Goal: Task Accomplishment & Management: Complete application form

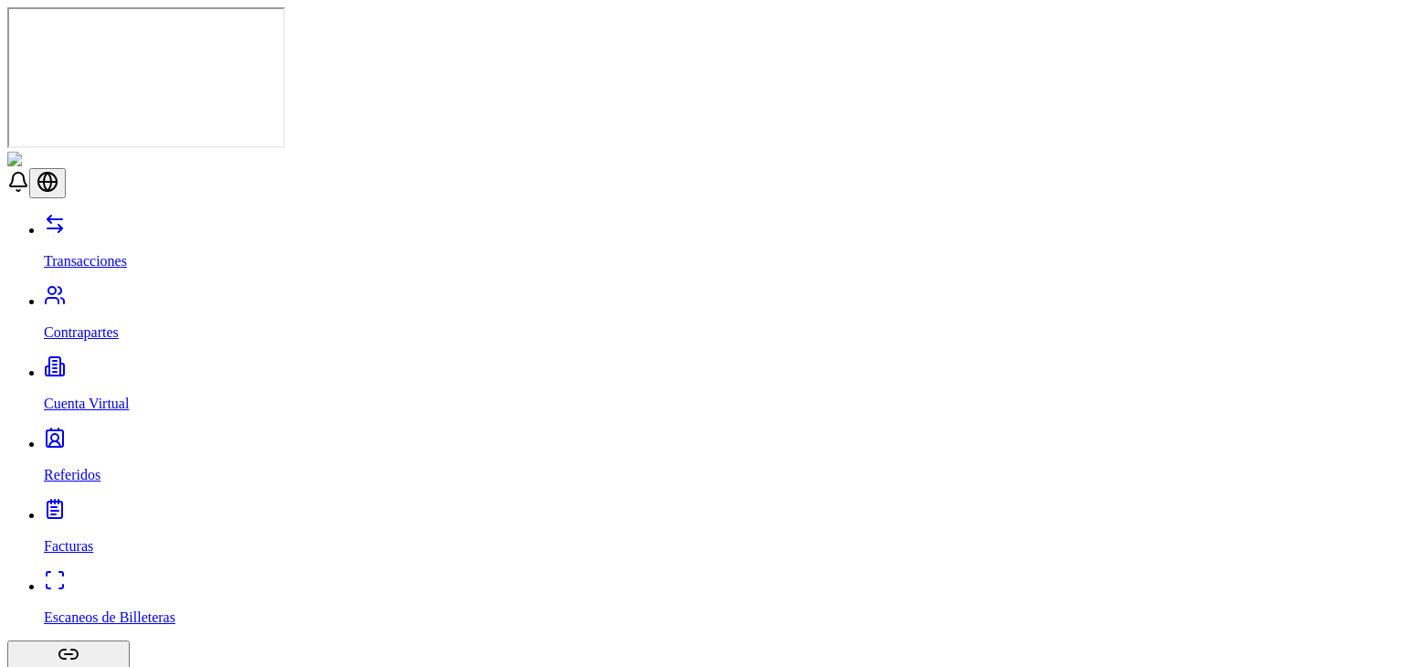
click at [90, 609] on p "Escaneos de Billeteras" at bounding box center [720, 617] width 1352 height 16
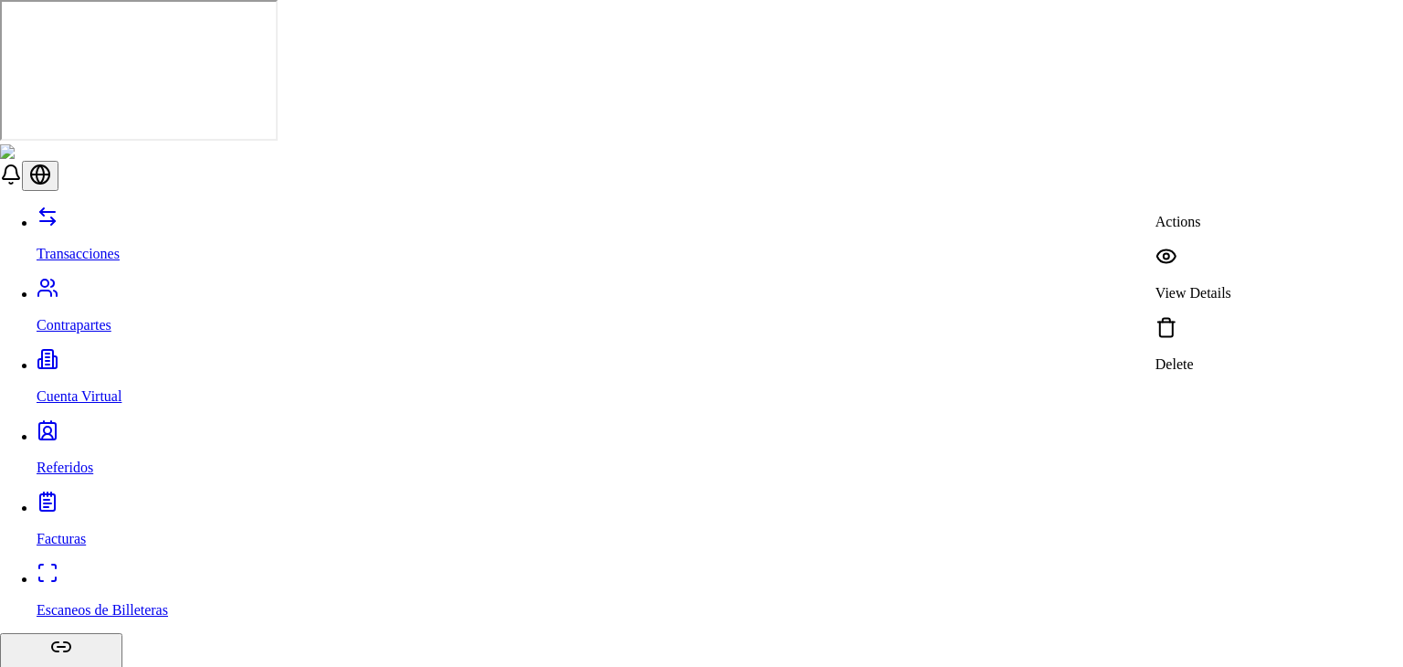
click at [1224, 262] on div "View Details" at bounding box center [1194, 273] width 76 height 57
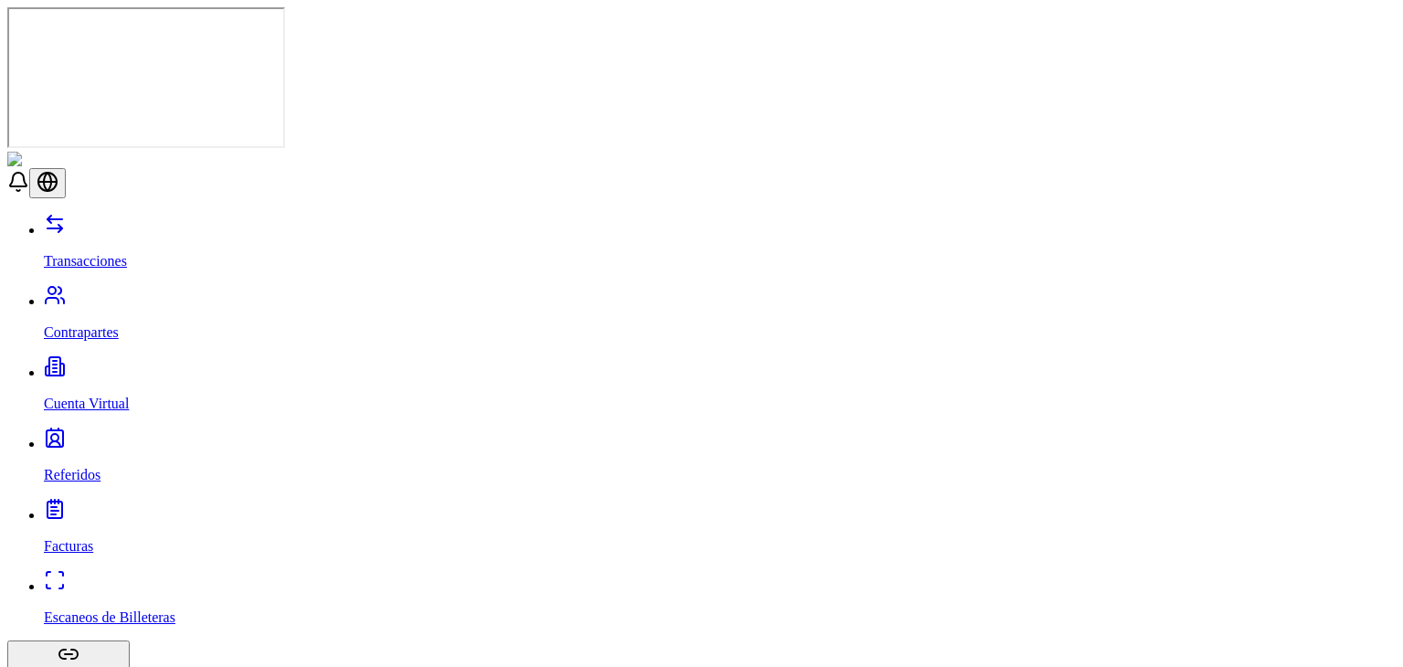
click at [102, 578] on link "Escaneos de Billeteras" at bounding box center [720, 601] width 1352 height 47
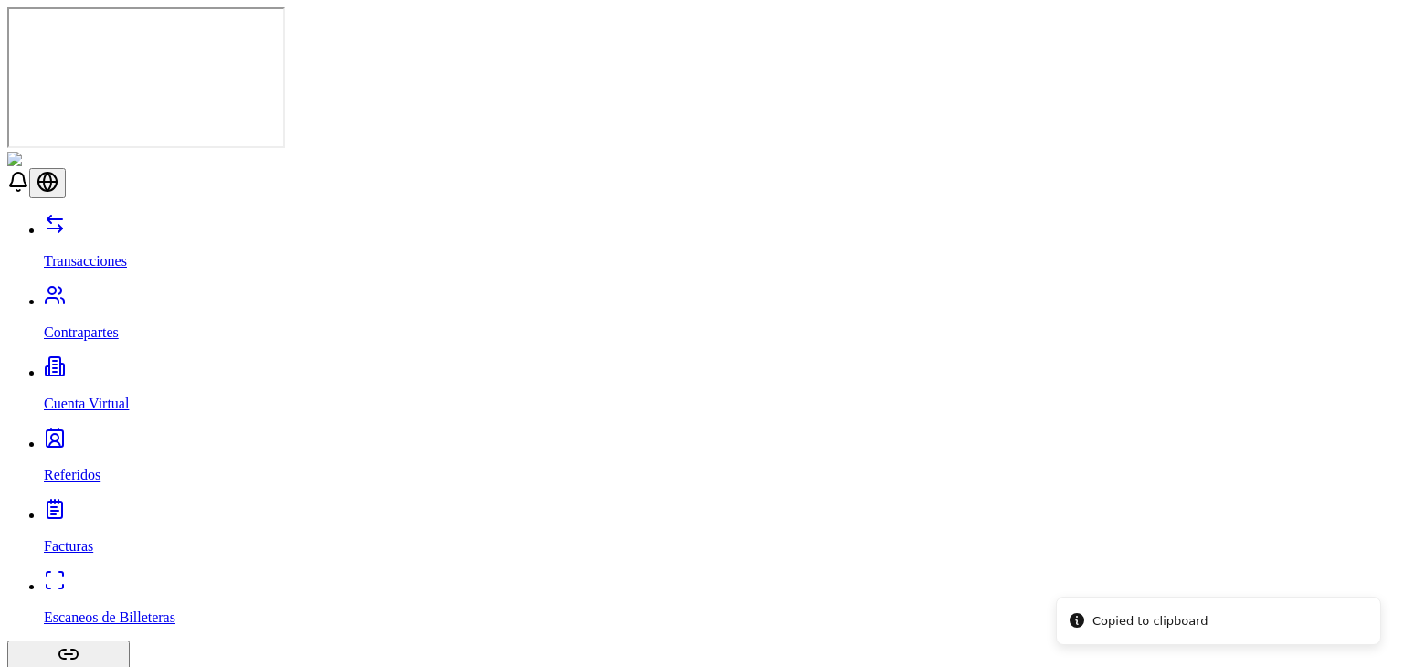
scroll to position [41, 0]
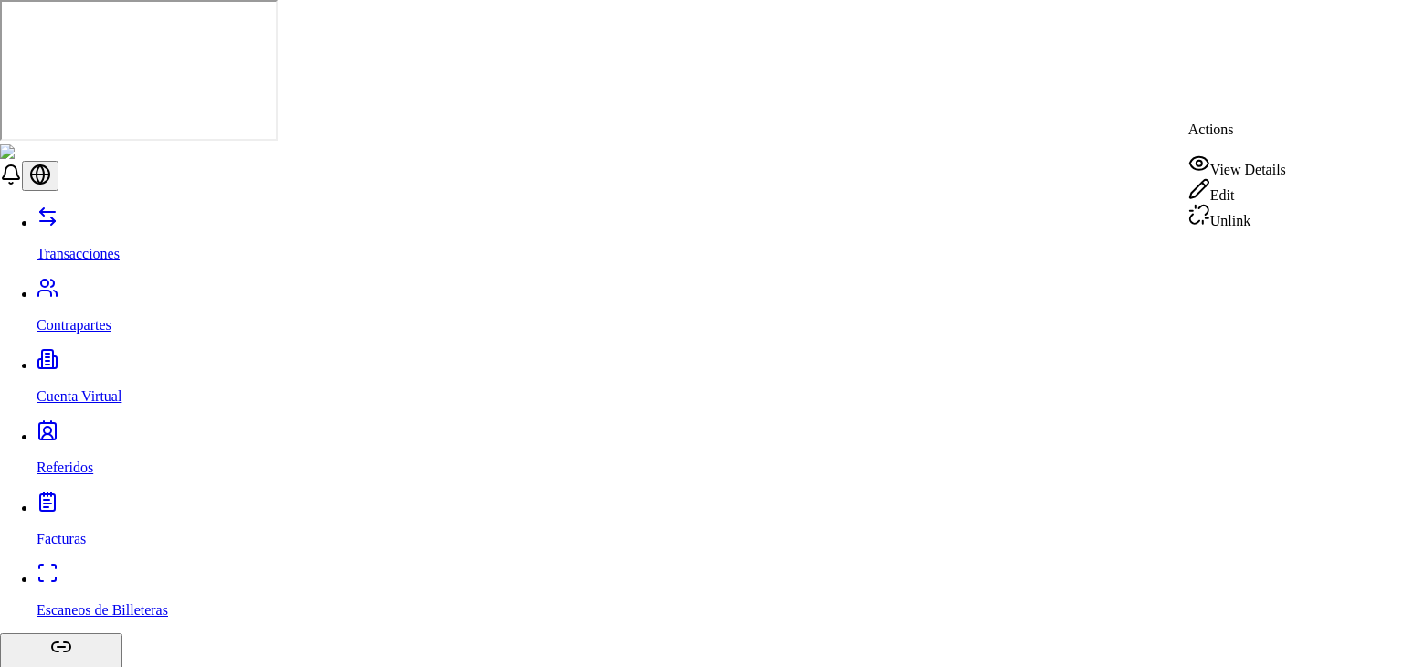
click at [1229, 164] on div "View Details" at bounding box center [1237, 166] width 98 height 26
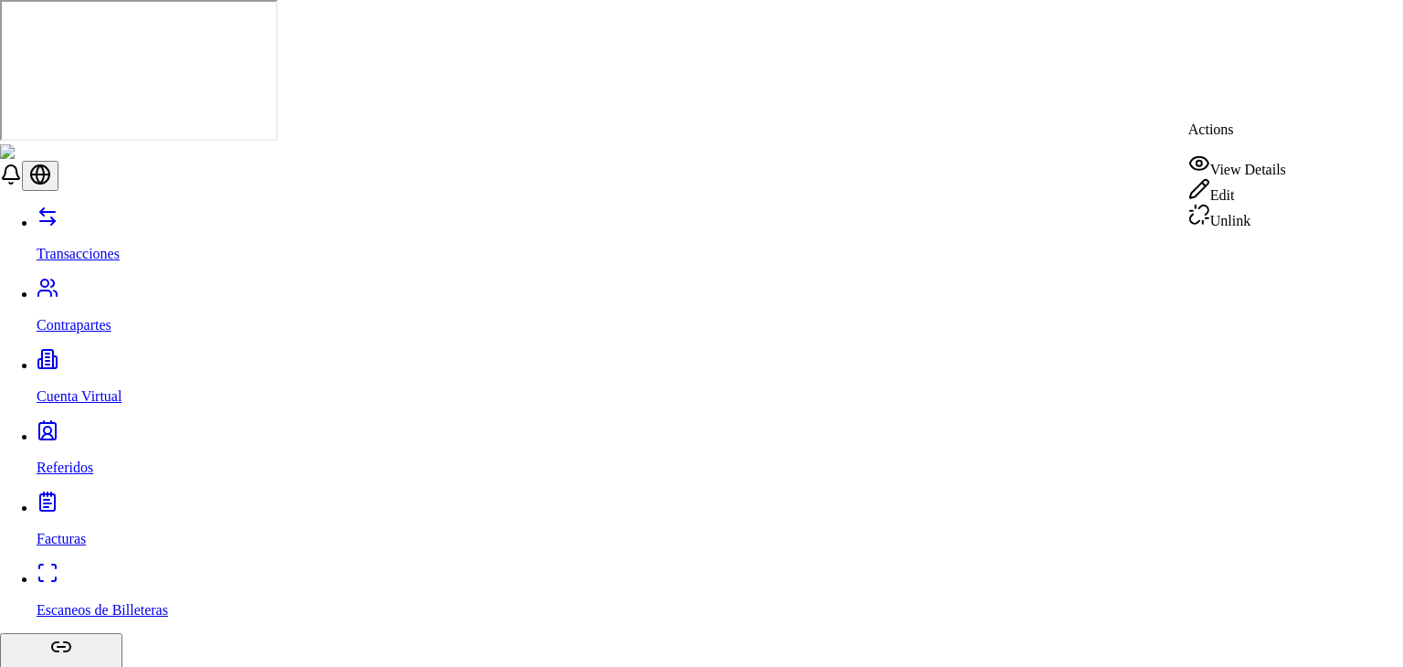
click at [1278, 222] on div "Unlink" at bounding box center [1237, 217] width 98 height 26
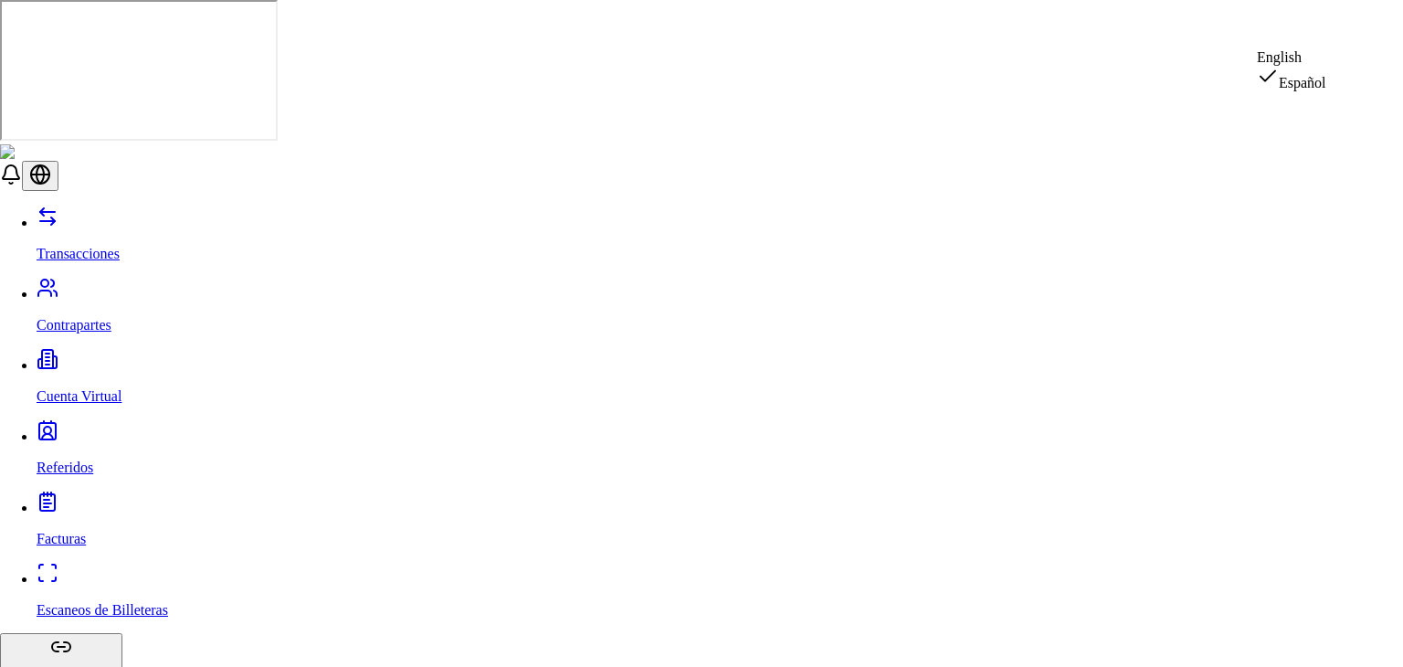
click at [1326, 66] on div "English" at bounding box center [1291, 57] width 69 height 16
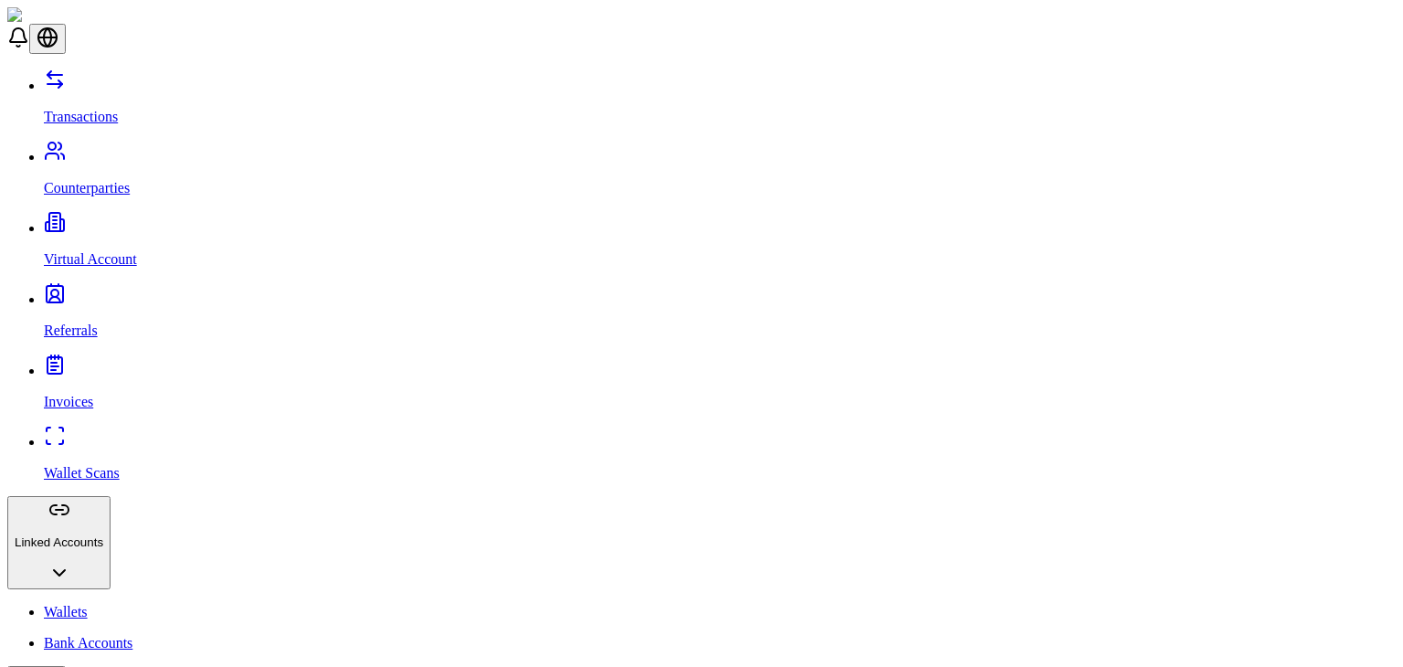
scroll to position [41, 0]
click at [116, 109] on p "Transactions" at bounding box center [720, 117] width 1352 height 16
click at [114, 149] on link "Counterparties" at bounding box center [720, 172] width 1352 height 47
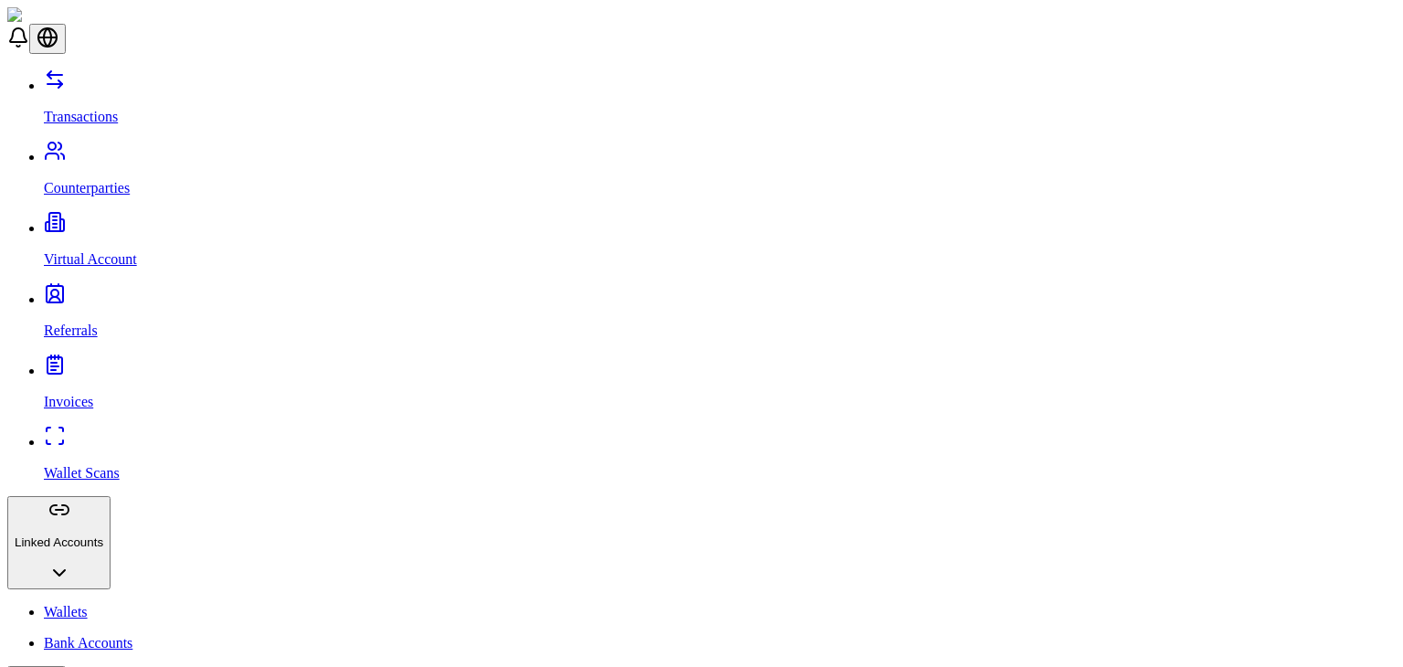
click at [76, 604] on p "Wallets" at bounding box center [720, 612] width 1352 height 16
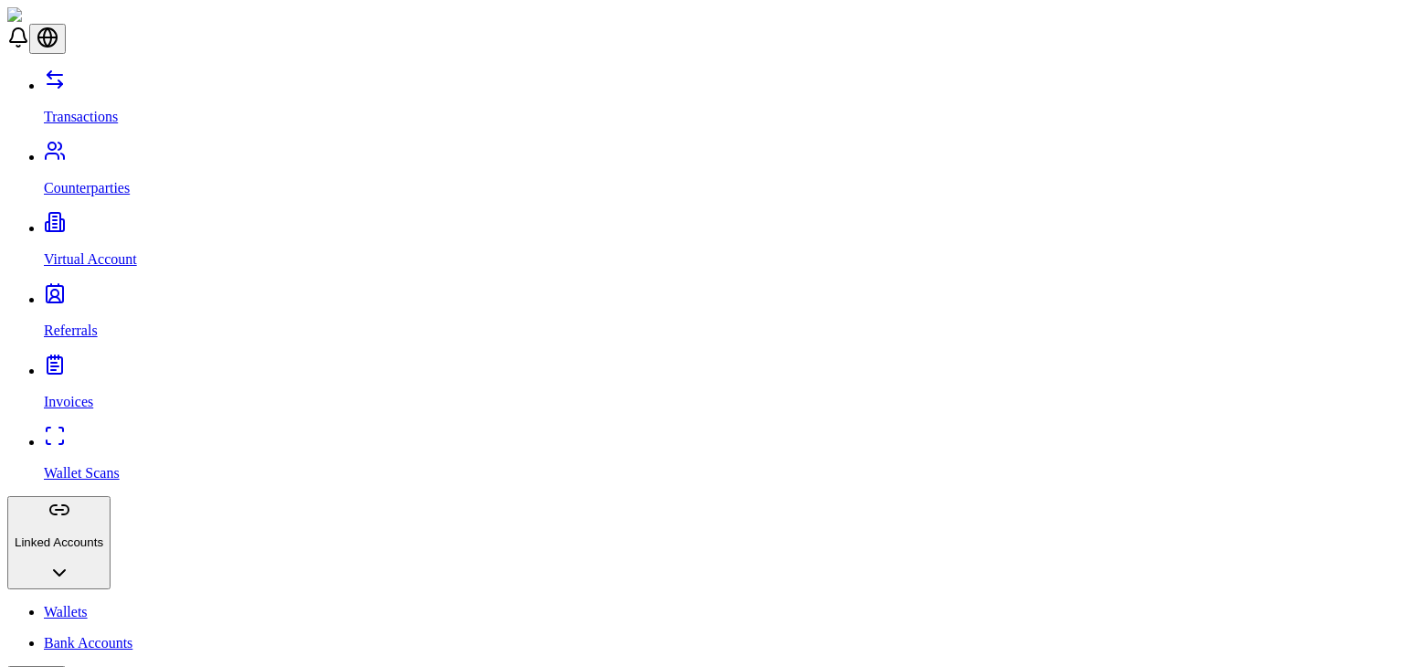
click at [145, 87] on link "Transactions" at bounding box center [720, 101] width 1352 height 47
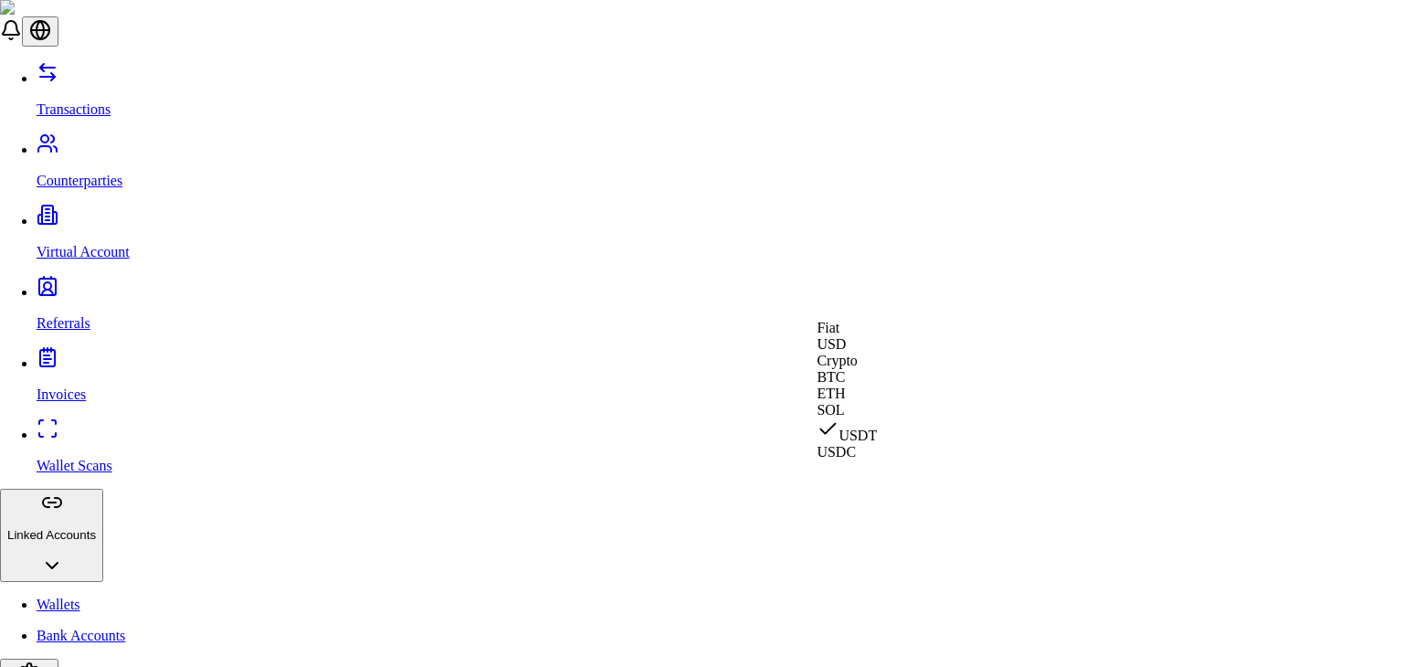
type input "***"
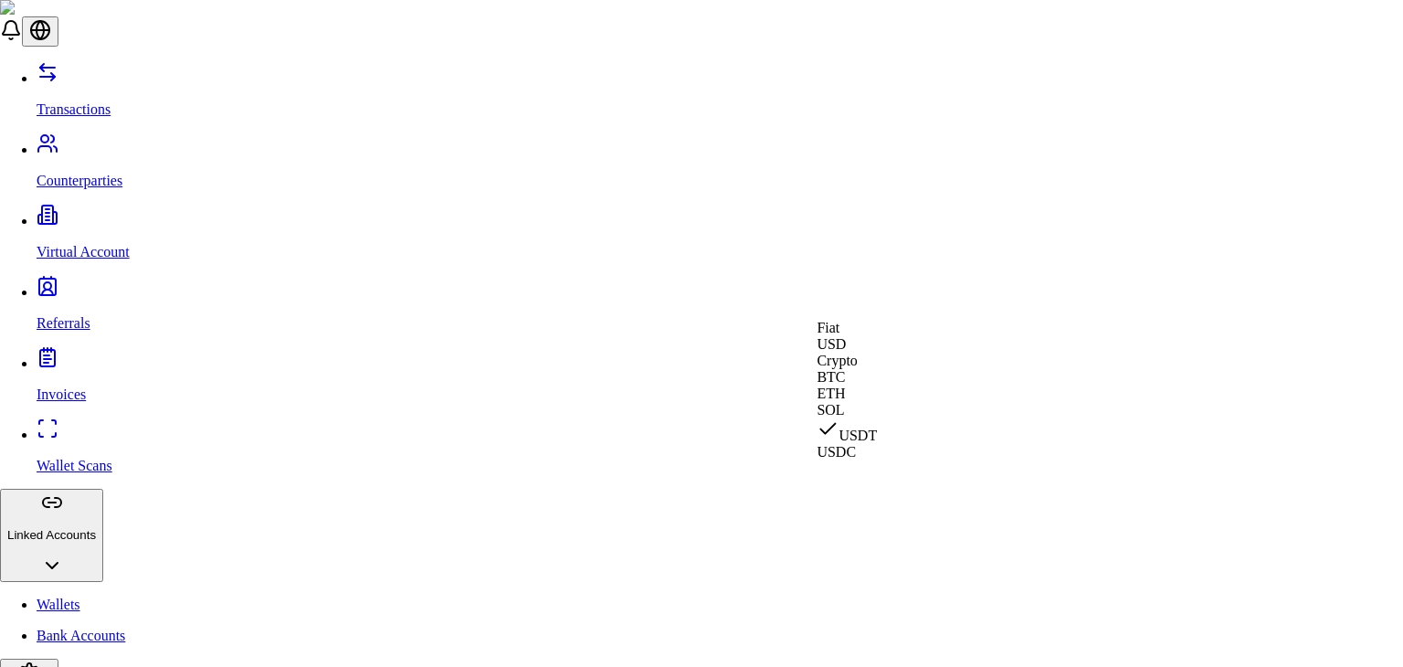
select select "***"
select select "****"
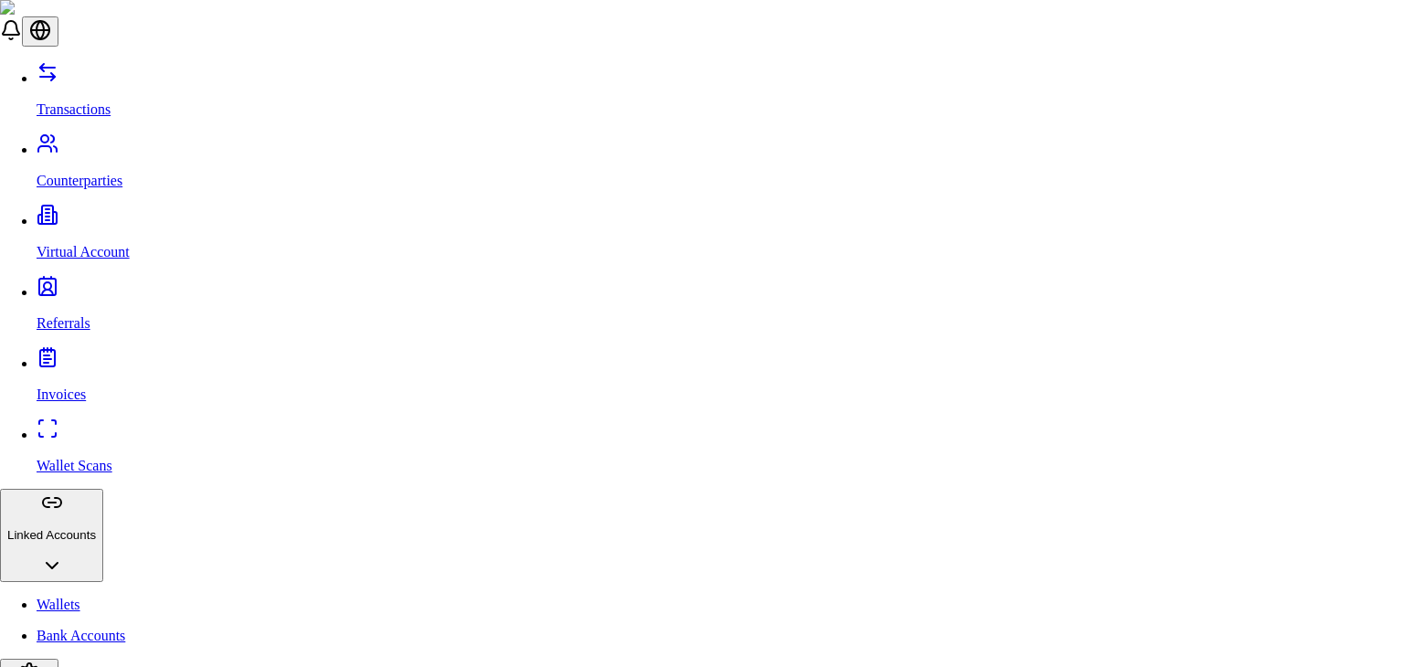
type input "***"
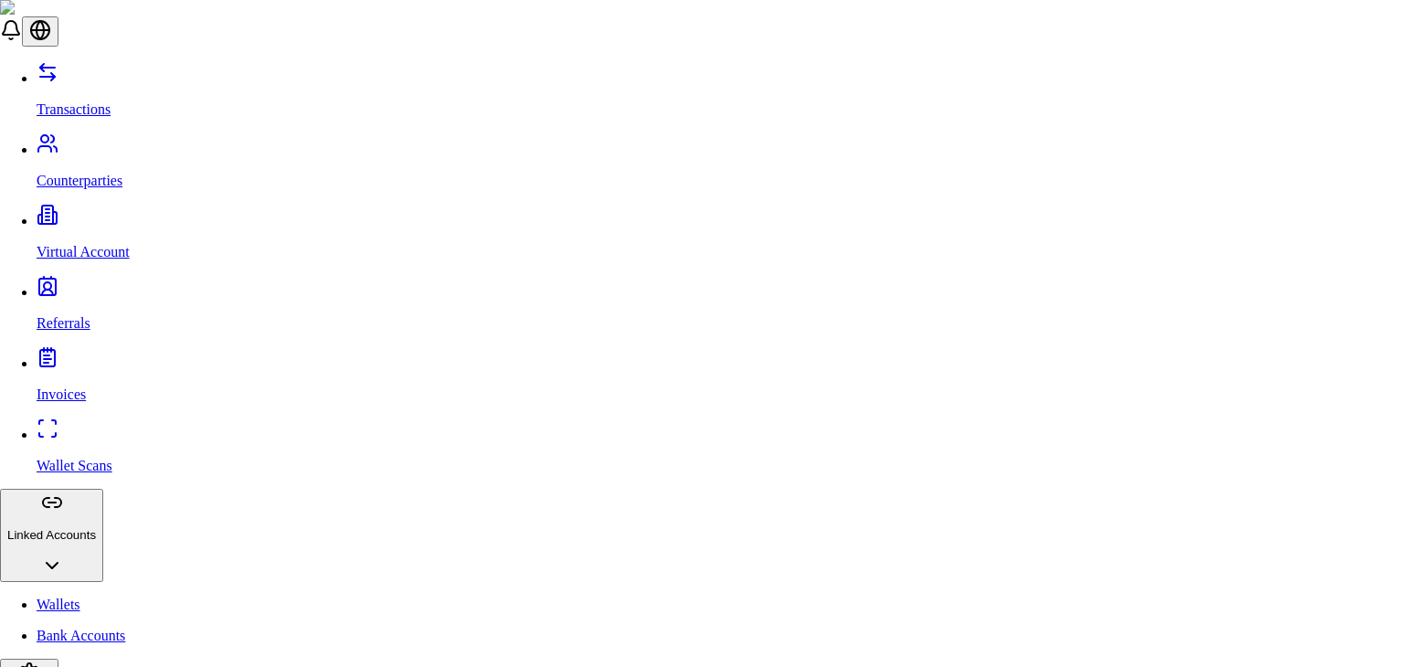
scroll to position [149, 0]
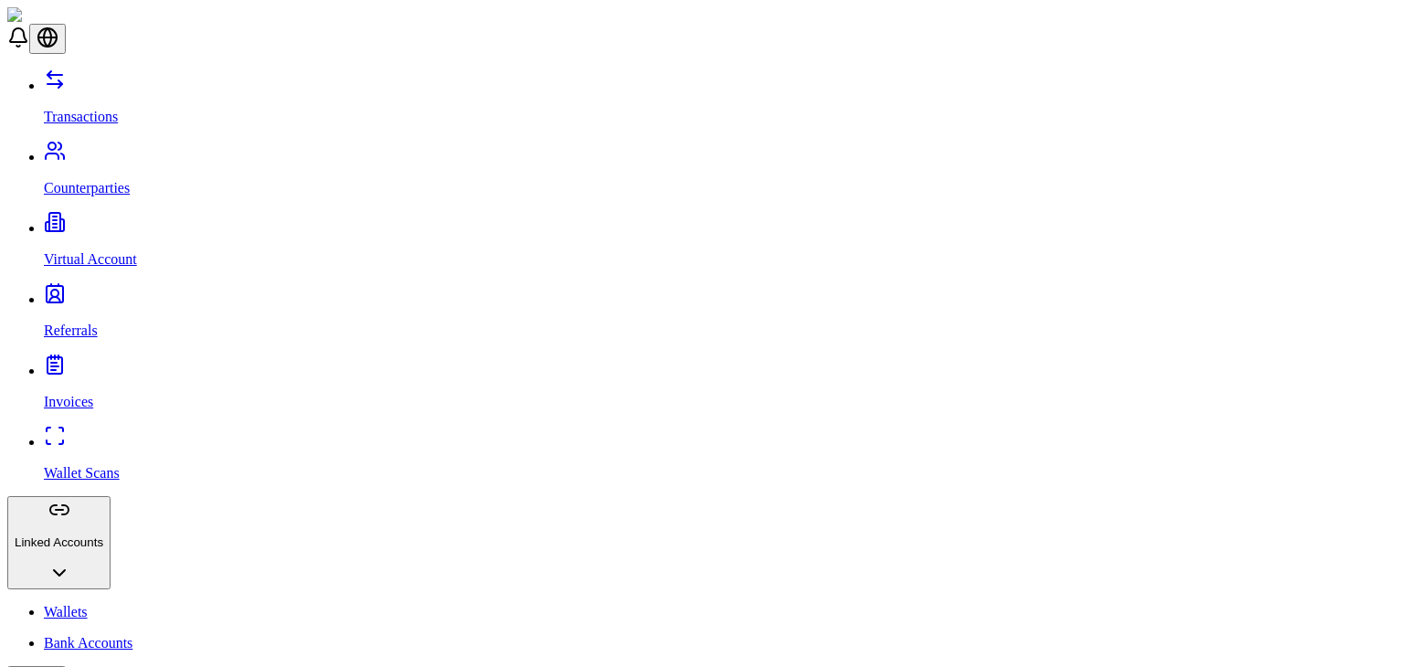
scroll to position [0, 0]
click at [660, 16] on header at bounding box center [701, 30] width 1388 height 47
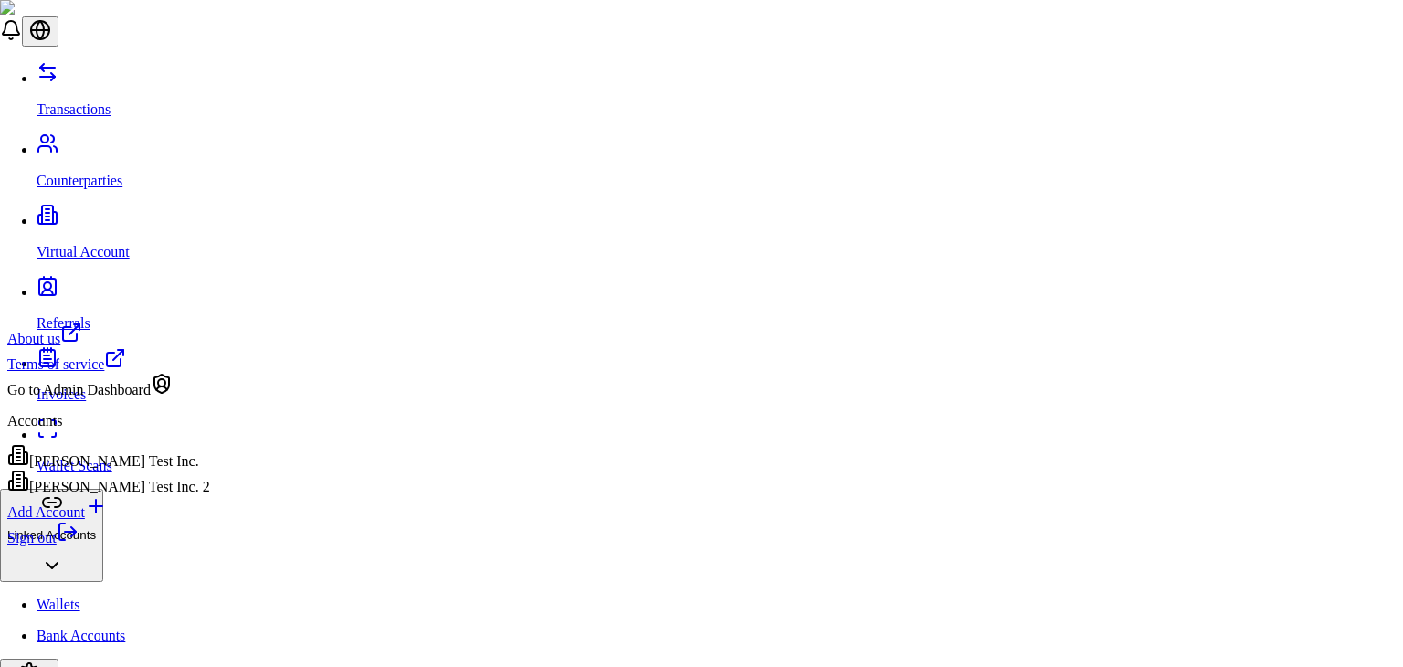
click at [79, 545] on link "Sign out" at bounding box center [42, 538] width 71 height 16
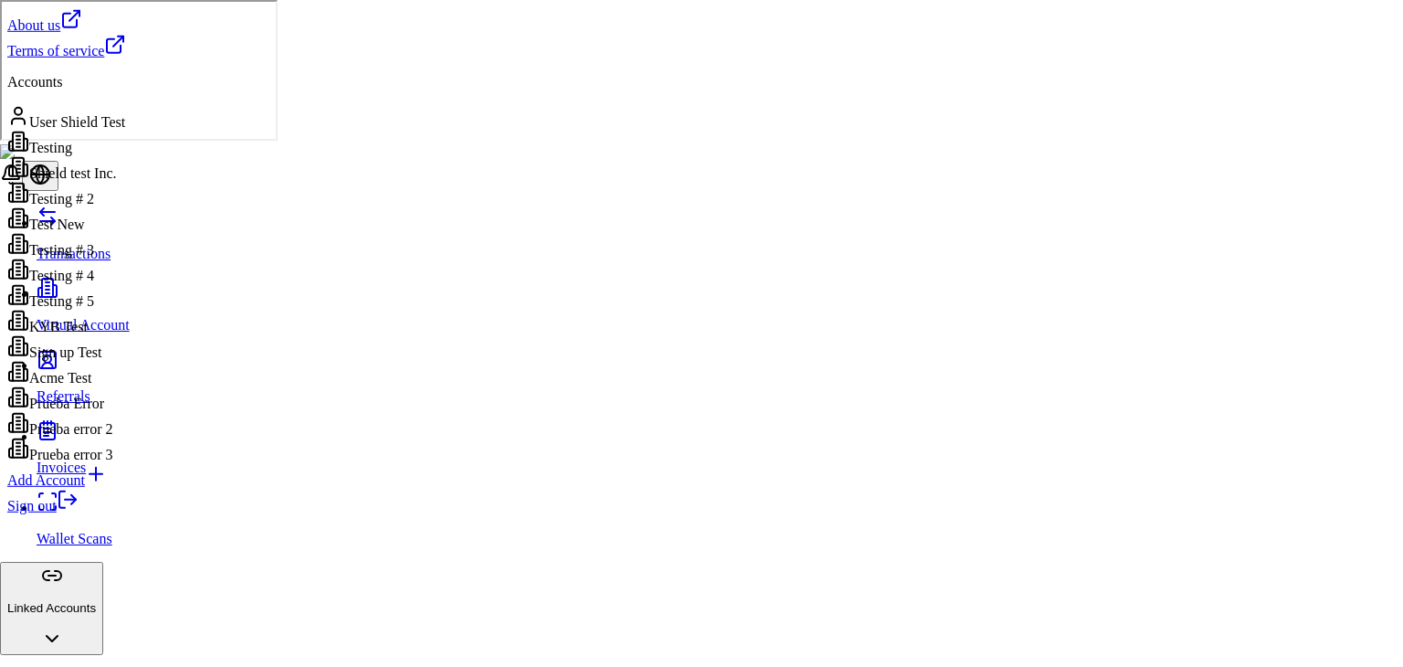
click at [126, 463] on div "Prueba error 3" at bounding box center [66, 451] width 119 height 26
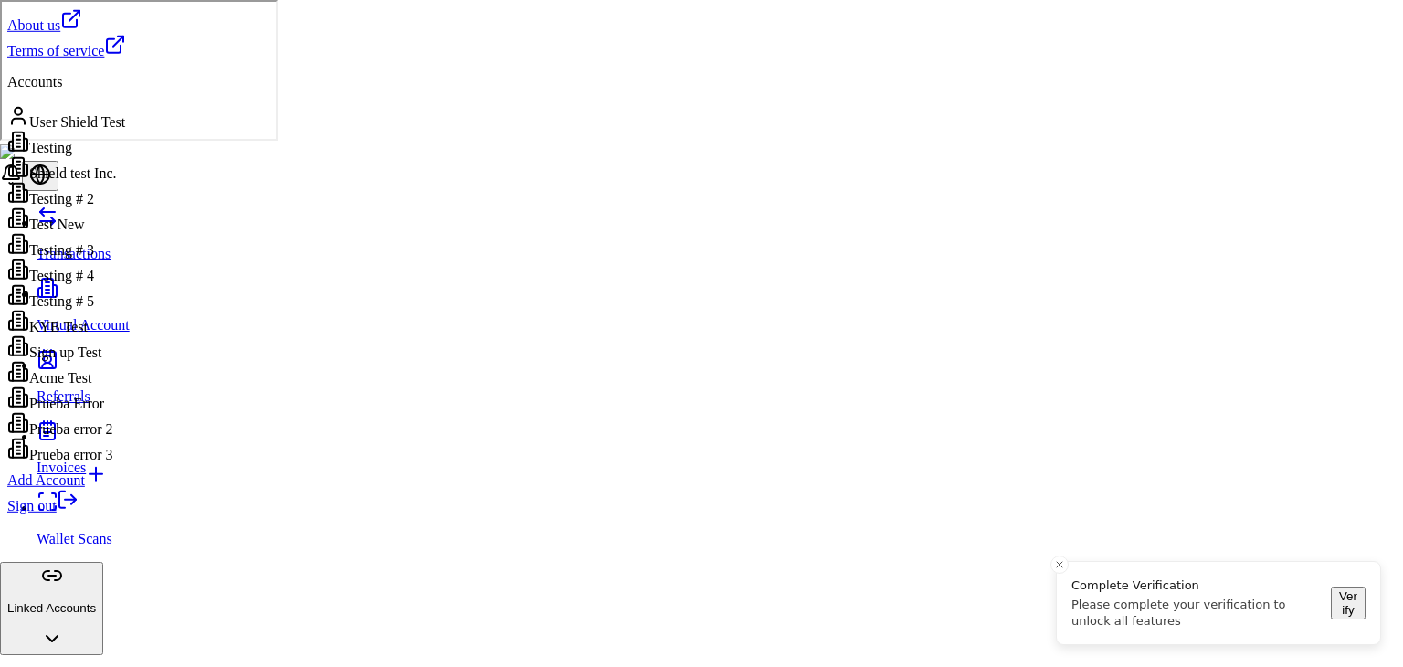
click at [97, 207] on div "Testing # 2" at bounding box center [66, 195] width 119 height 26
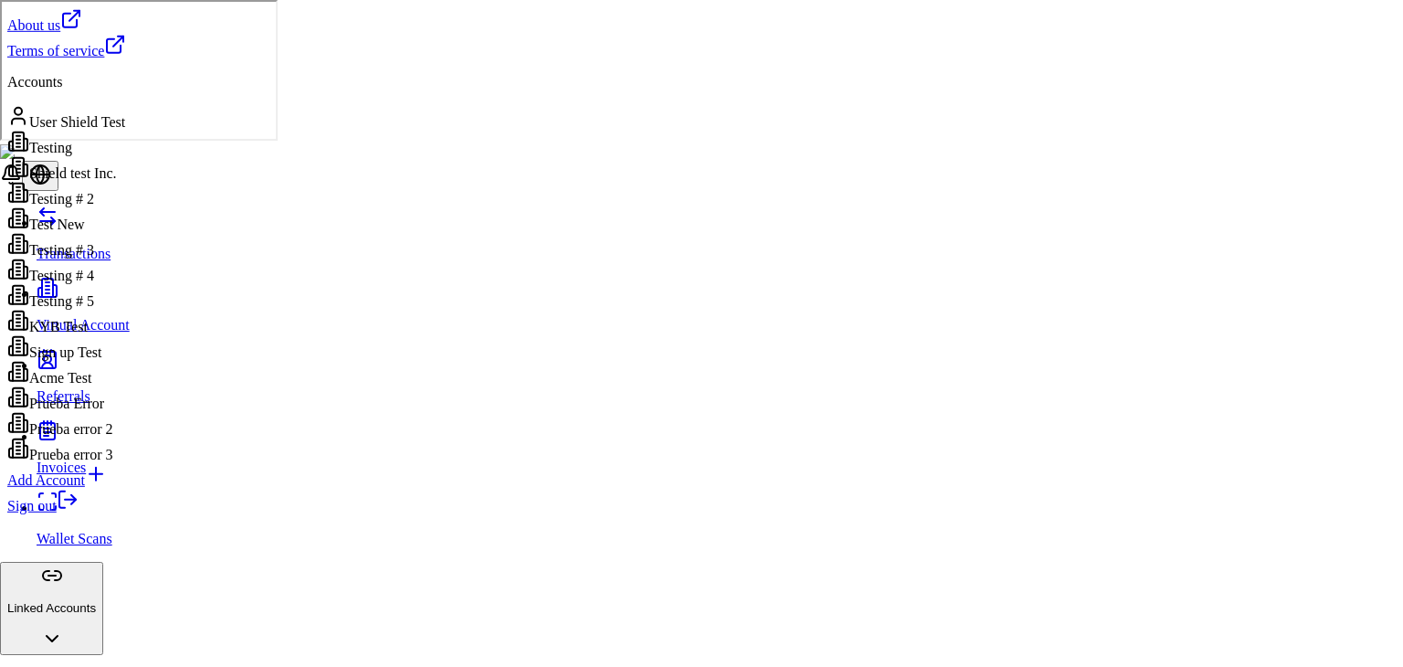
click at [124, 514] on div "Sign out" at bounding box center [66, 502] width 119 height 26
click at [79, 513] on link "Sign out" at bounding box center [42, 506] width 71 height 16
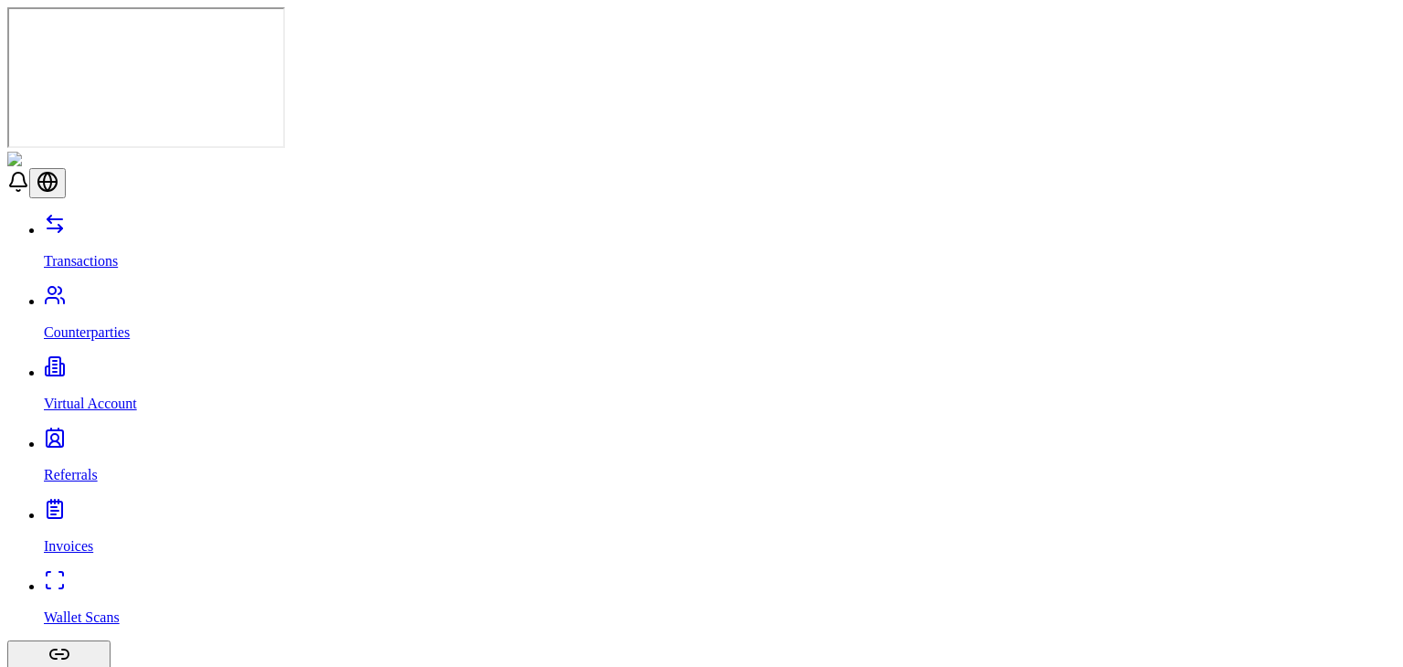
click at [161, 222] on link "Transactions" at bounding box center [720, 245] width 1352 height 47
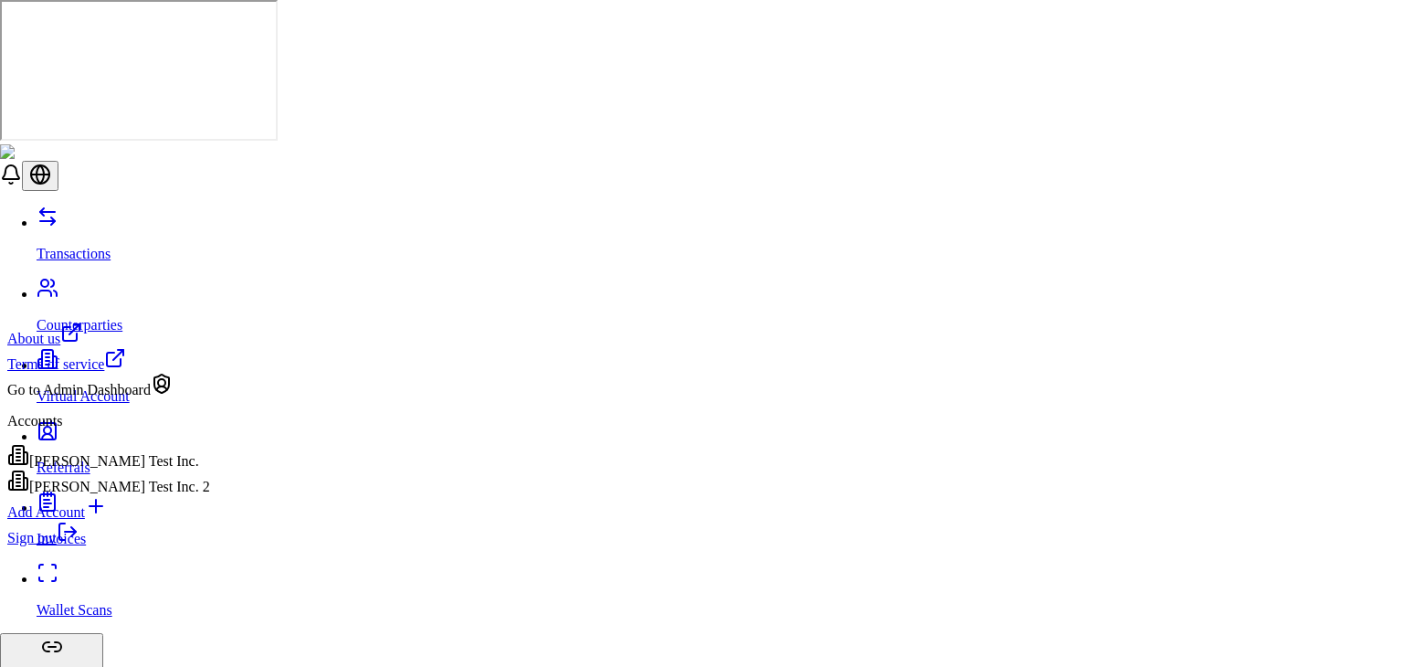
click at [79, 545] on link "Sign out" at bounding box center [42, 538] width 71 height 16
